Goal: Find specific page/section: Find specific page/section

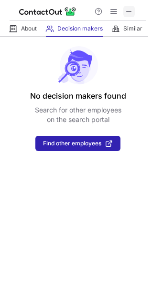
click at [125, 12] on button at bounding box center [128, 11] width 11 height 11
click at [127, 10] on span at bounding box center [129, 12] width 8 height 8
